Goal: Task Accomplishment & Management: Complete application form

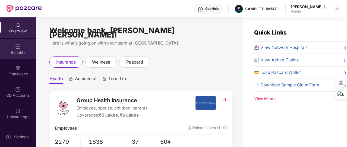
click at [26, 45] on div "Benefits" at bounding box center [18, 49] width 36 height 20
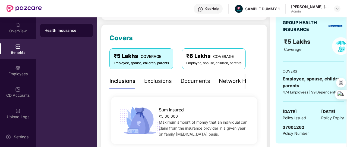
scroll to position [85, 0]
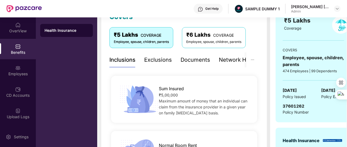
click at [155, 60] on div "Exclusions" at bounding box center [158, 60] width 28 height 8
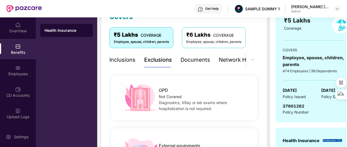
click at [187, 57] on div "Documents" at bounding box center [196, 60] width 30 height 8
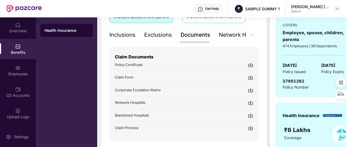
scroll to position [111, 0]
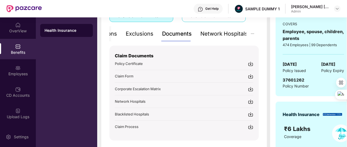
click at [221, 36] on div "Network Hospitals" at bounding box center [224, 34] width 48 height 8
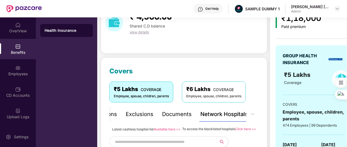
scroll to position [0, 0]
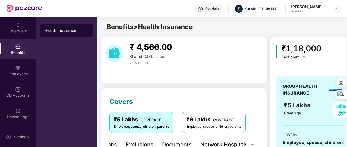
click at [214, 9] on div "Get Help" at bounding box center [211, 9] width 13 height 4
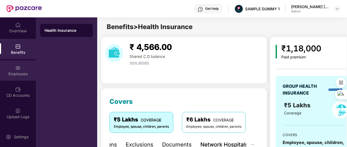
click at [20, 73] on div "Employees" at bounding box center [18, 73] width 36 height 5
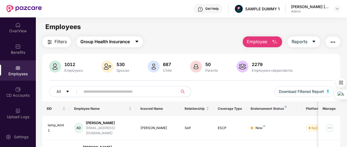
click at [97, 41] on span "Group Health Insurance" at bounding box center [104, 41] width 49 height 7
click at [266, 42] on span "Employee" at bounding box center [257, 41] width 20 height 7
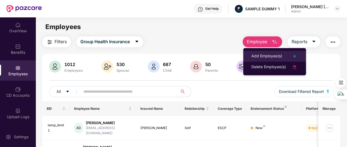
click at [267, 53] on div "Add Employee(s)" at bounding box center [267, 56] width 31 height 7
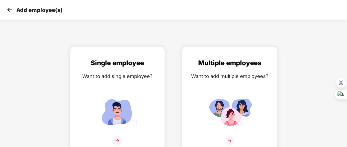
click at [247, 74] on div "Want to add multiple employees?" at bounding box center [230, 76] width 84 height 8
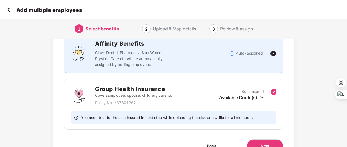
scroll to position [44, 0]
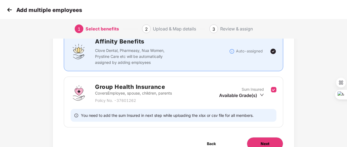
click at [262, 141] on span "Next" at bounding box center [265, 144] width 9 height 6
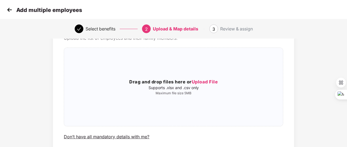
scroll to position [31, 0]
click at [12, 11] on img at bounding box center [9, 10] width 8 height 8
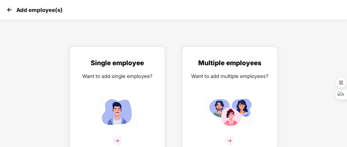
click at [9, 7] on img at bounding box center [9, 10] width 8 height 8
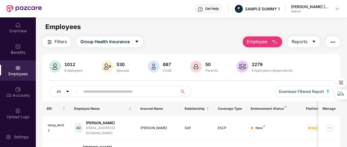
click at [274, 41] on img "button" at bounding box center [275, 42] width 7 height 7
click at [306, 43] on span "Reports" at bounding box center [300, 41] width 16 height 7
click at [335, 40] on img "button" at bounding box center [333, 42] width 7 height 7
click at [212, 47] on div "Filters Group Health Insurance Employee Reports" at bounding box center [191, 41] width 298 height 11
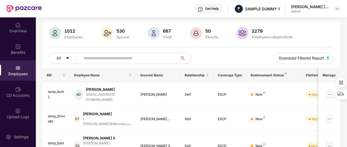
scroll to position [34, 0]
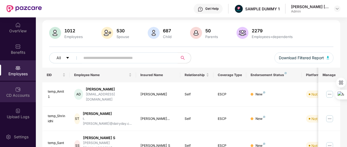
click at [22, 97] on div "CD Accounts" at bounding box center [18, 95] width 36 height 5
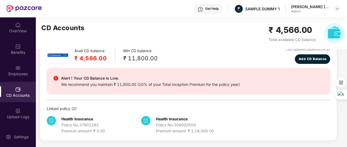
scroll to position [29, 0]
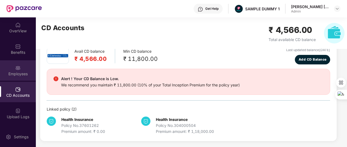
click at [21, 65] on div "Employees" at bounding box center [18, 70] width 36 height 20
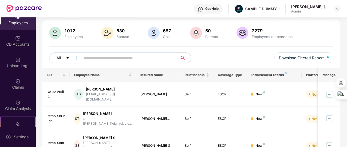
scroll to position [127, 0]
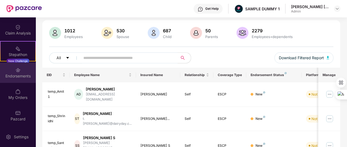
click at [26, 76] on div "Endorsements" at bounding box center [18, 75] width 36 height 5
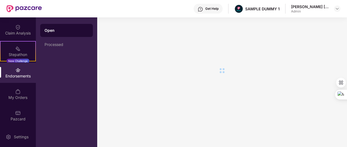
scroll to position [0, 0]
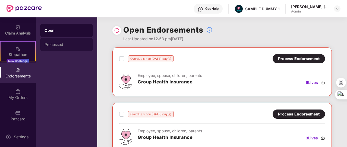
click at [78, 49] on div "Processed" at bounding box center [66, 44] width 53 height 13
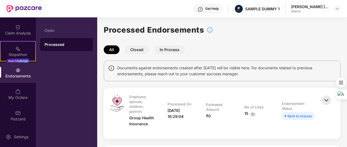
click at [203, 53] on div "All Closed In Process" at bounding box center [222, 49] width 237 height 9
click at [70, 26] on div "Open" at bounding box center [66, 30] width 53 height 13
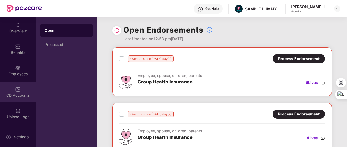
click at [21, 93] on div "CD Accounts" at bounding box center [18, 95] width 36 height 5
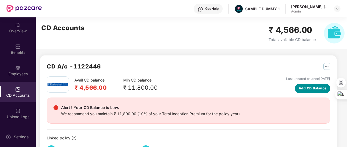
click at [300, 86] on span "Add CD Balance" at bounding box center [313, 88] width 28 height 5
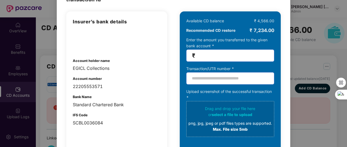
scroll to position [42, 0]
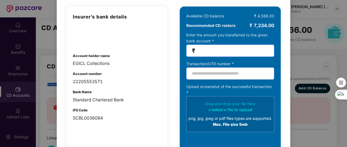
click at [212, 49] on input "number" at bounding box center [232, 51] width 72 height 6
click at [298, 63] on div "100% SECURE Transfer the amount you want add to your CD balance and share the s…" at bounding box center [173, 73] width 347 height 147
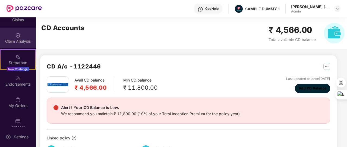
scroll to position [119, 0]
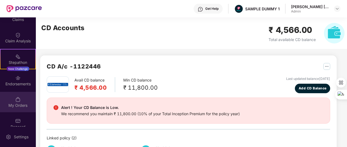
click at [26, 103] on div "My Orders" at bounding box center [18, 105] width 36 height 5
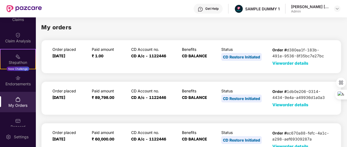
click at [280, 62] on span "View order details" at bounding box center [290, 63] width 36 height 5
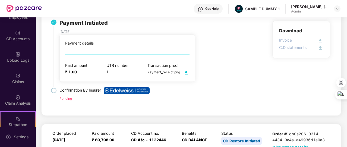
scroll to position [51, 0]
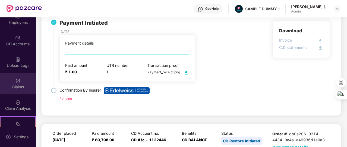
click at [24, 80] on div "Claims" at bounding box center [18, 83] width 36 height 20
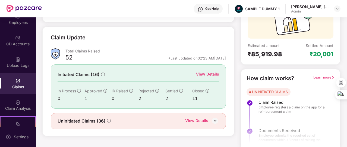
scroll to position [65, 0]
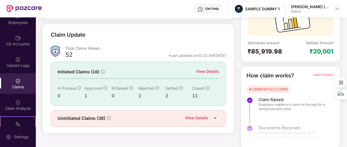
click at [317, 74] on span "Learn more" at bounding box center [323, 75] width 21 height 4
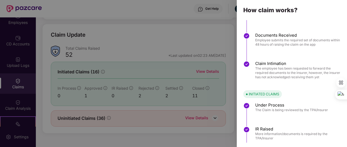
scroll to position [0, 0]
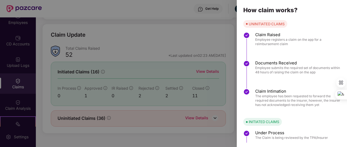
click at [194, 39] on div at bounding box center [173, 73] width 347 height 147
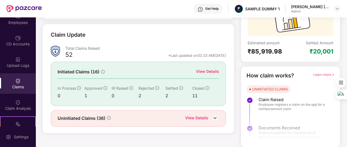
click at [204, 70] on div "View Details" at bounding box center [207, 71] width 23 height 6
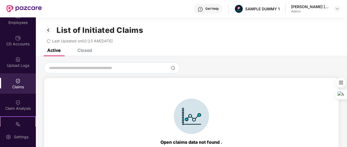
click at [84, 51] on div "Closed" at bounding box center [84, 50] width 15 height 5
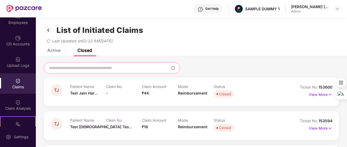
click at [87, 68] on input at bounding box center [109, 68] width 120 height 6
click at [51, 30] on img at bounding box center [48, 30] width 9 height 9
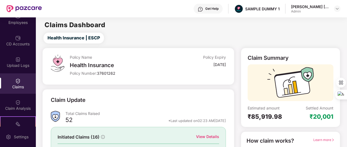
scroll to position [65, 0]
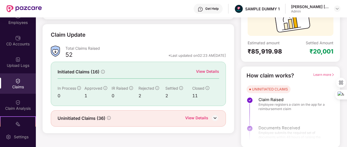
click at [195, 118] on div "View Details" at bounding box center [196, 118] width 23 height 7
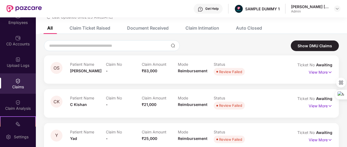
scroll to position [0, 0]
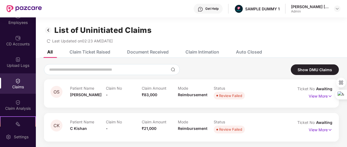
click at [148, 51] on div "Document Received" at bounding box center [148, 51] width 42 height 5
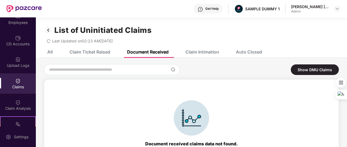
click at [202, 52] on div "Claim Intimation" at bounding box center [203, 51] width 34 height 5
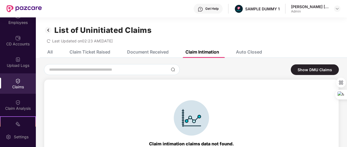
click at [248, 51] on div "Auto Closed" at bounding box center [249, 51] width 26 height 5
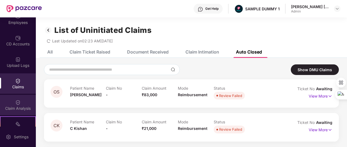
click at [11, 106] on div "Claim Analysis" at bounding box center [18, 108] width 36 height 5
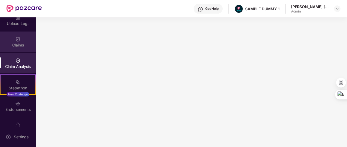
scroll to position [61, 0]
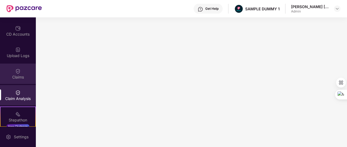
click at [8, 80] on div "Claims" at bounding box center [18, 76] width 36 height 5
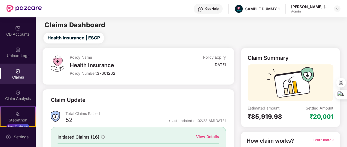
scroll to position [65, 0]
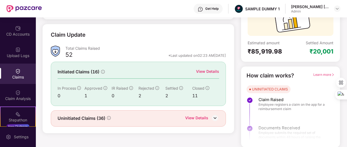
click at [213, 72] on div "View Details" at bounding box center [207, 71] width 23 height 6
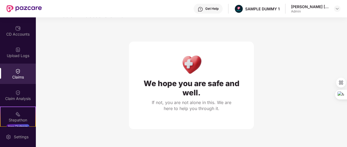
scroll to position [0, 0]
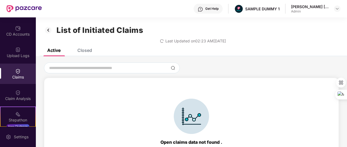
click at [88, 50] on div "Closed" at bounding box center [84, 50] width 15 height 5
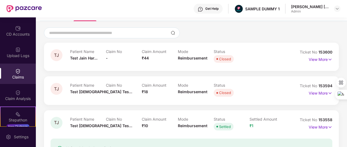
scroll to position [36, 0]
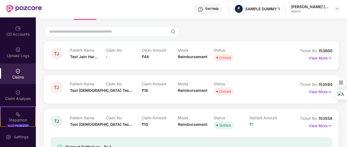
click at [321, 62] on div "View More" at bounding box center [321, 58] width 24 height 9
click at [319, 59] on p "View More" at bounding box center [321, 57] width 24 height 7
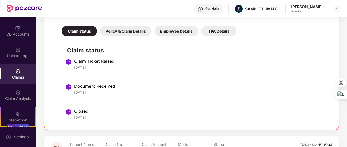
scroll to position [113, 0]
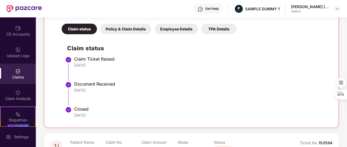
click at [125, 26] on div "Policy & Claim Details" at bounding box center [125, 29] width 51 height 11
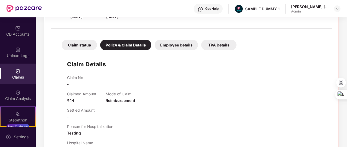
scroll to position [97, 0]
click at [192, 44] on div "Employee Details" at bounding box center [176, 45] width 43 height 11
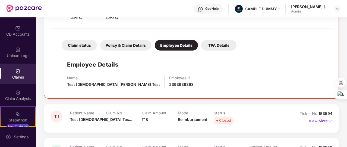
click at [217, 45] on div "TPA Details" at bounding box center [218, 45] width 35 height 11
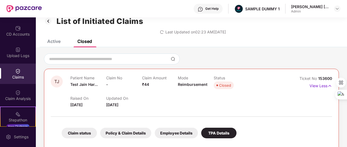
scroll to position [9, 0]
click at [52, 46] on div "Active" at bounding box center [49, 42] width 21 height 12
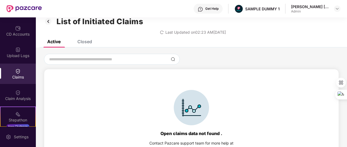
click at [48, 20] on img at bounding box center [48, 21] width 9 height 9
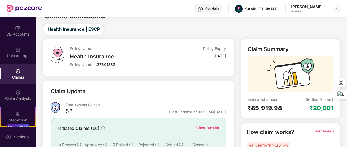
click at [26, 96] on div "Claim Analysis" at bounding box center [18, 98] width 36 height 5
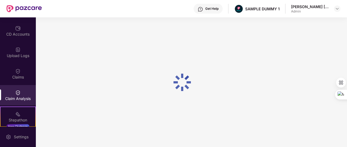
scroll to position [0, 0]
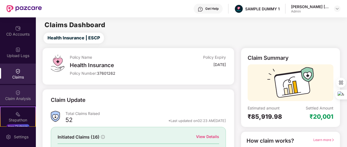
click at [31, 91] on div "Claim Analysis" at bounding box center [18, 95] width 36 height 20
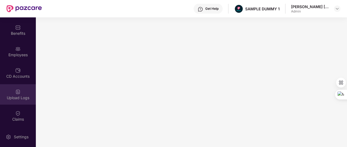
scroll to position [2, 0]
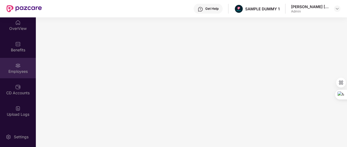
click at [21, 70] on div "Employees" at bounding box center [18, 71] width 36 height 5
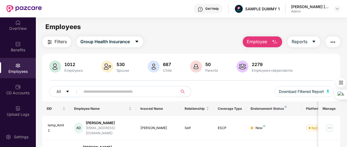
click at [335, 42] on img "button" at bounding box center [333, 42] width 7 height 7
click at [216, 43] on div "Filters Group Health Insurance Employee Reports" at bounding box center [191, 41] width 298 height 11
click at [339, 10] on img at bounding box center [337, 9] width 4 height 4
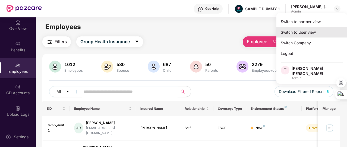
click at [322, 34] on div "Switch to User view" at bounding box center [312, 32] width 71 height 11
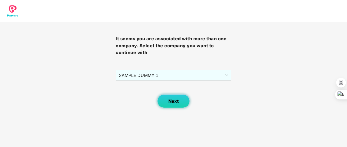
click at [160, 99] on button "Next" at bounding box center [173, 101] width 33 height 14
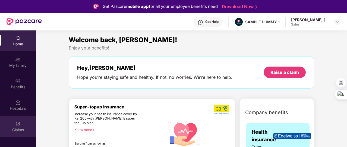
scroll to position [12, 0]
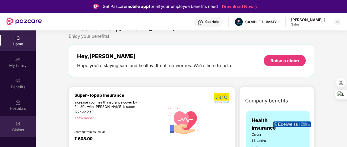
click at [26, 120] on div "Claims" at bounding box center [18, 126] width 36 height 20
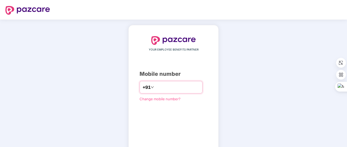
type input "**********"
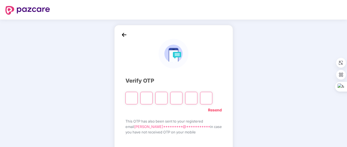
type input "*"
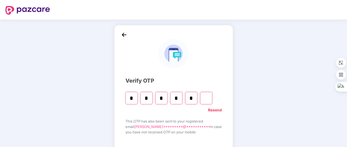
type input "*"
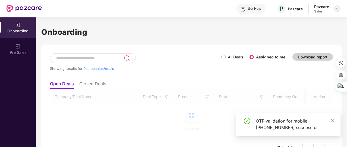
click at [337, 8] on img at bounding box center [337, 9] width 4 height 4
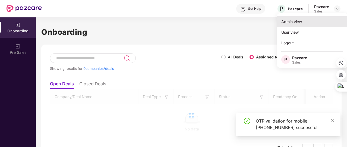
click at [319, 21] on div "Admin view" at bounding box center [312, 21] width 71 height 11
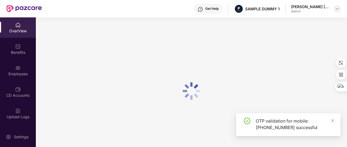
click at [339, 11] on div at bounding box center [337, 8] width 7 height 7
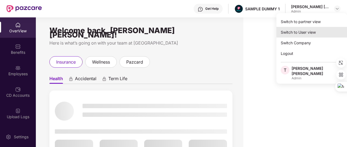
click at [309, 33] on div "Switch to User view" at bounding box center [312, 32] width 71 height 11
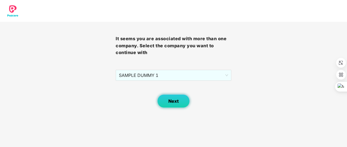
click at [167, 100] on button "Next" at bounding box center [173, 101] width 33 height 14
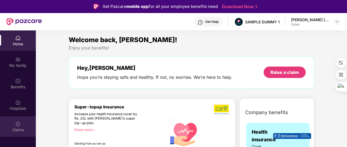
click at [28, 128] on div "Claims" at bounding box center [18, 129] width 36 height 5
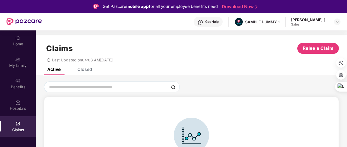
scroll to position [12, 0]
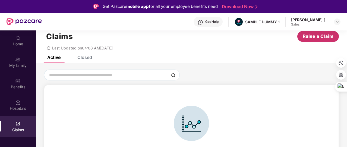
click at [319, 35] on span "Raise a Claim" at bounding box center [318, 36] width 31 height 7
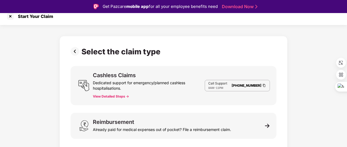
scroll to position [13, 0]
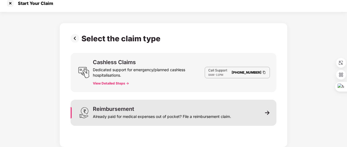
click at [234, 109] on div "Reimbursement Already paid for medical expenses out of pocket? File a reimburse…" at bounding box center [174, 113] width 206 height 26
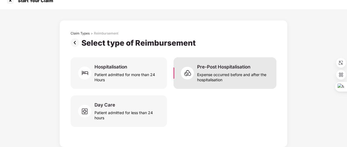
click at [204, 62] on div "Pre-Post Hospitalisation Expense occurred before and after the hospitalisation" at bounding box center [225, 73] width 103 height 32
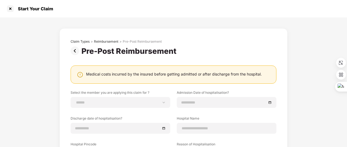
click at [77, 49] on img at bounding box center [76, 50] width 11 height 9
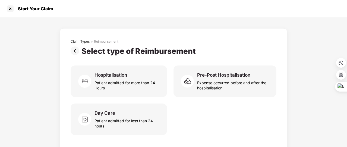
click at [77, 49] on img at bounding box center [76, 50] width 11 height 9
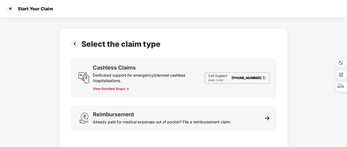
click at [77, 49] on div "Select the claim type Cashless Claims Dedicated support for emergency/planned c…" at bounding box center [174, 88] width 206 height 99
click at [75, 42] on img at bounding box center [76, 43] width 11 height 9
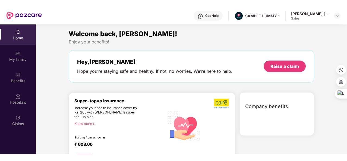
scroll to position [30, 0]
